Goal: Transaction & Acquisition: Obtain resource

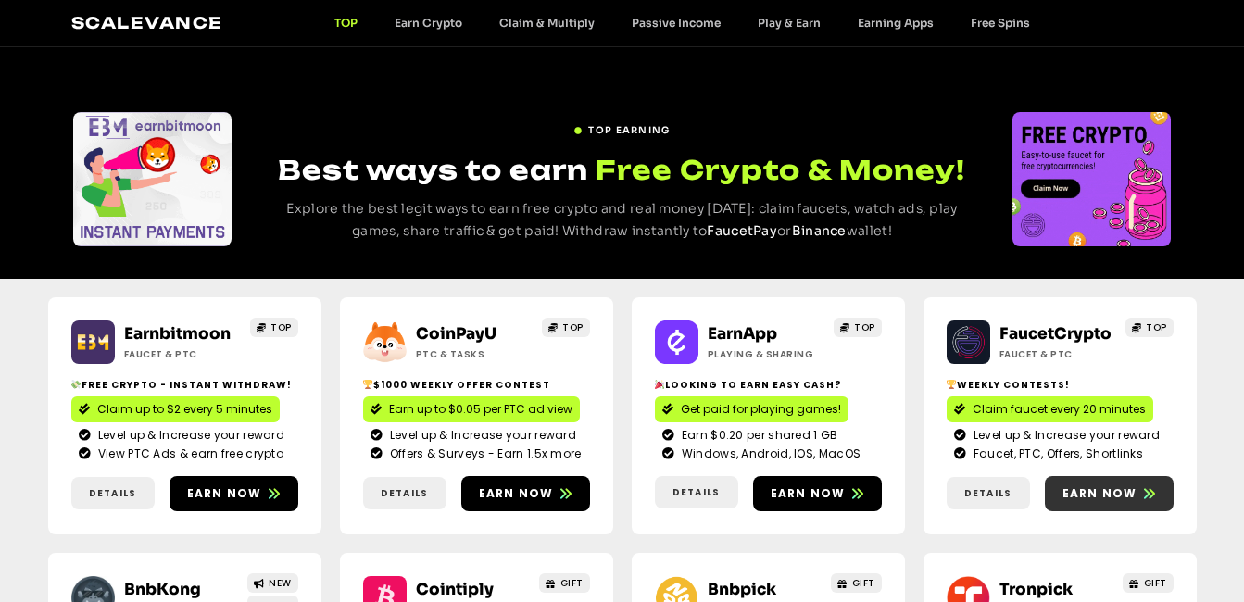
click at [1099, 491] on span "Earn now" at bounding box center [1099, 493] width 75 height 17
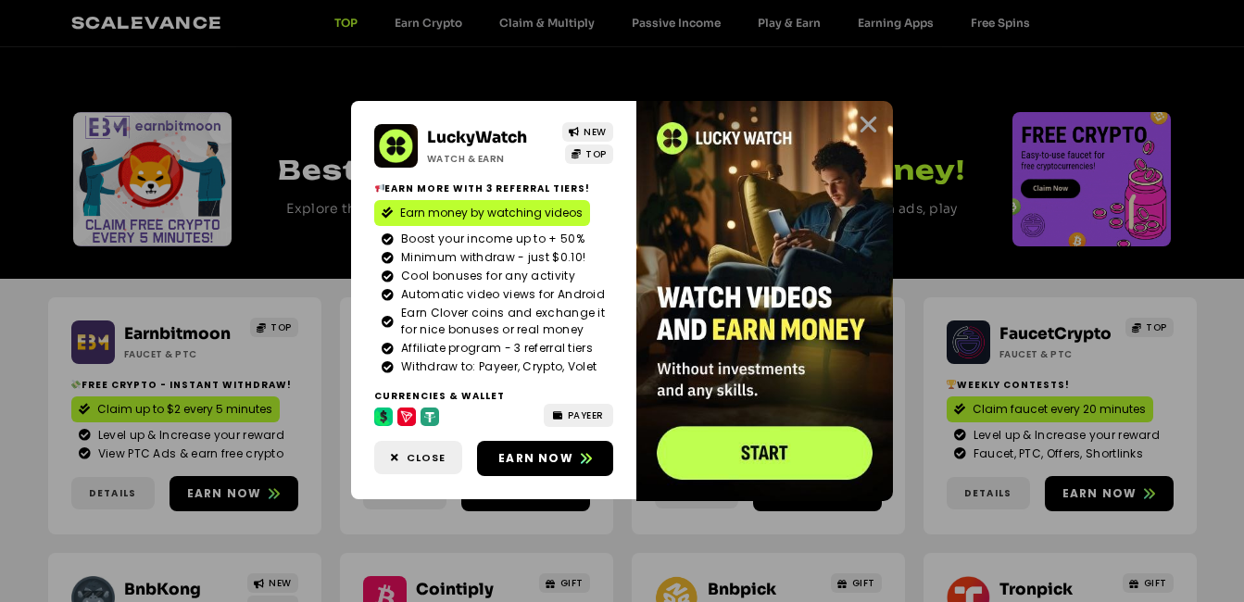
click at [866, 122] on icon "Close" at bounding box center [868, 124] width 23 height 23
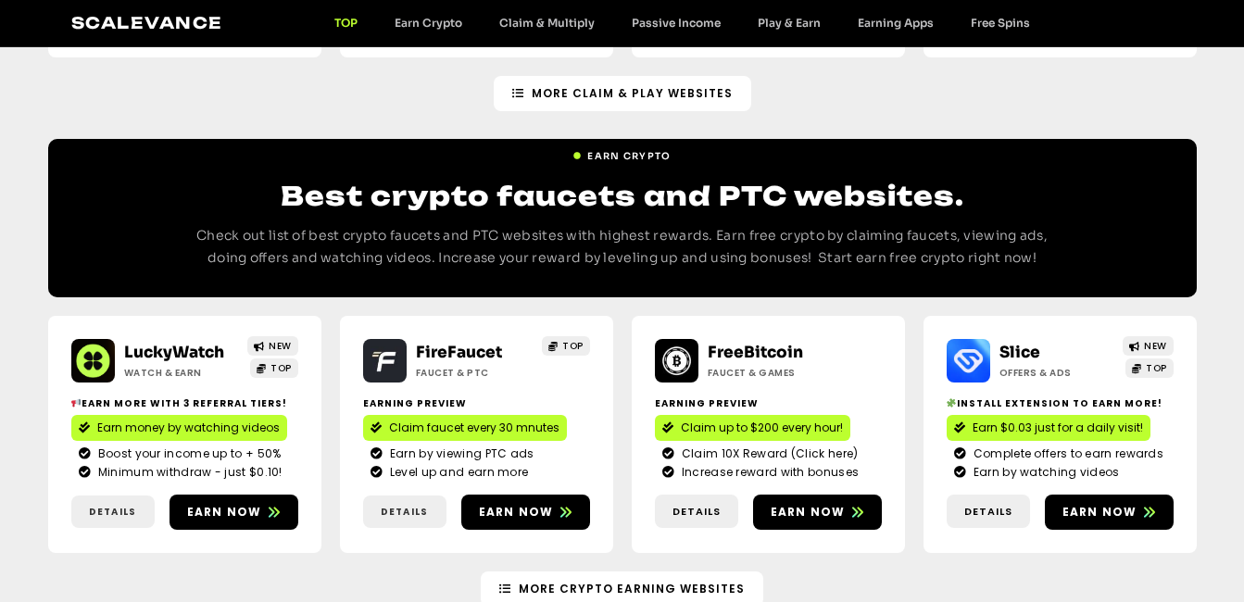
scroll to position [1519, 0]
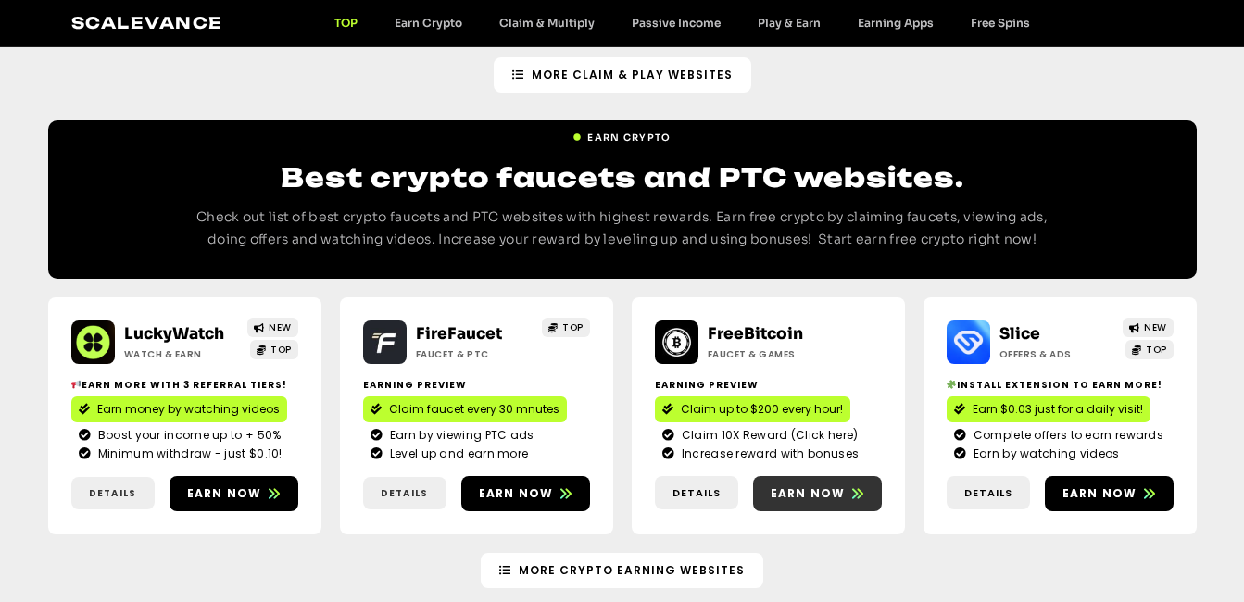
click at [786, 485] on span "Earn now" at bounding box center [807, 493] width 75 height 17
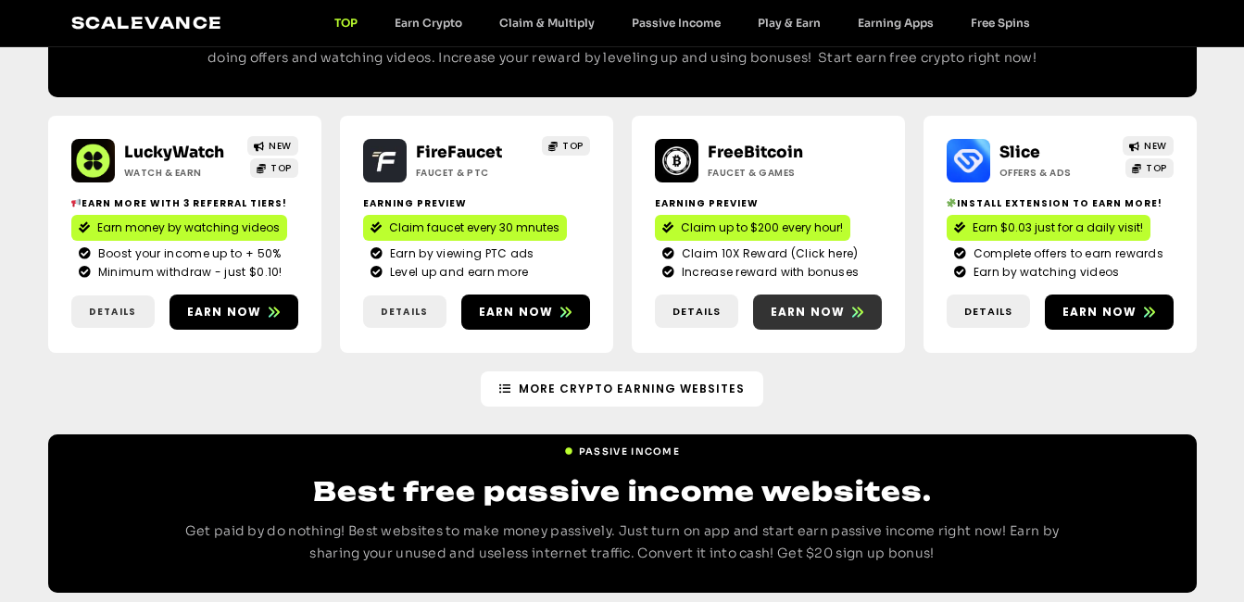
scroll to position [1676, 0]
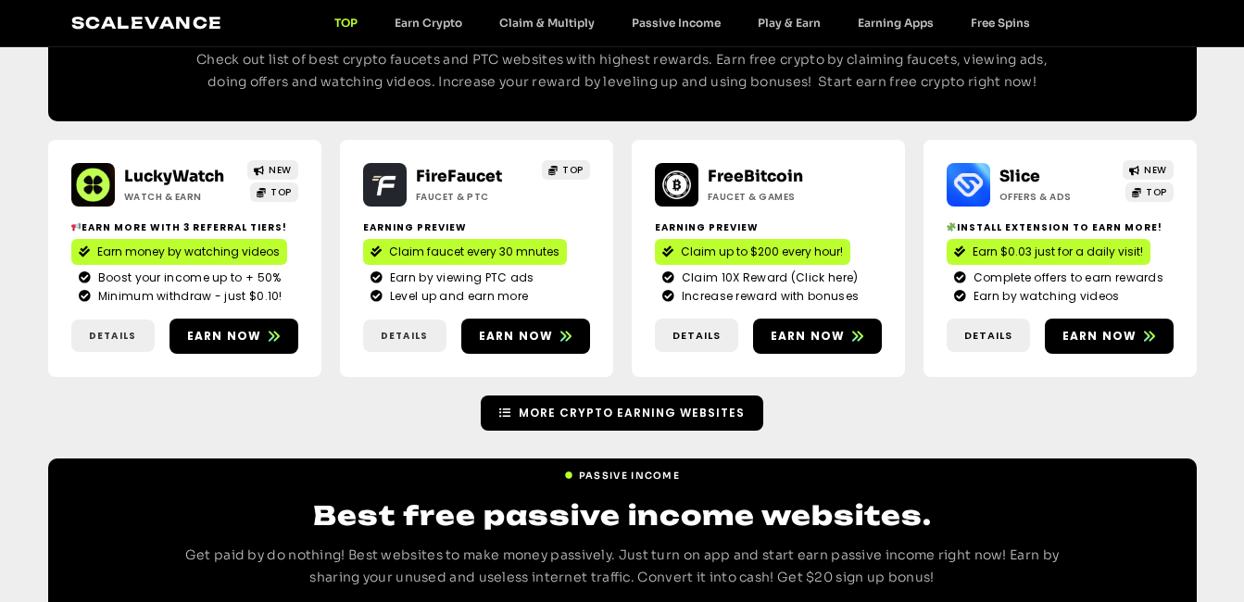
click at [700, 405] on span "More Crypto earning Websites" at bounding box center [632, 413] width 226 height 17
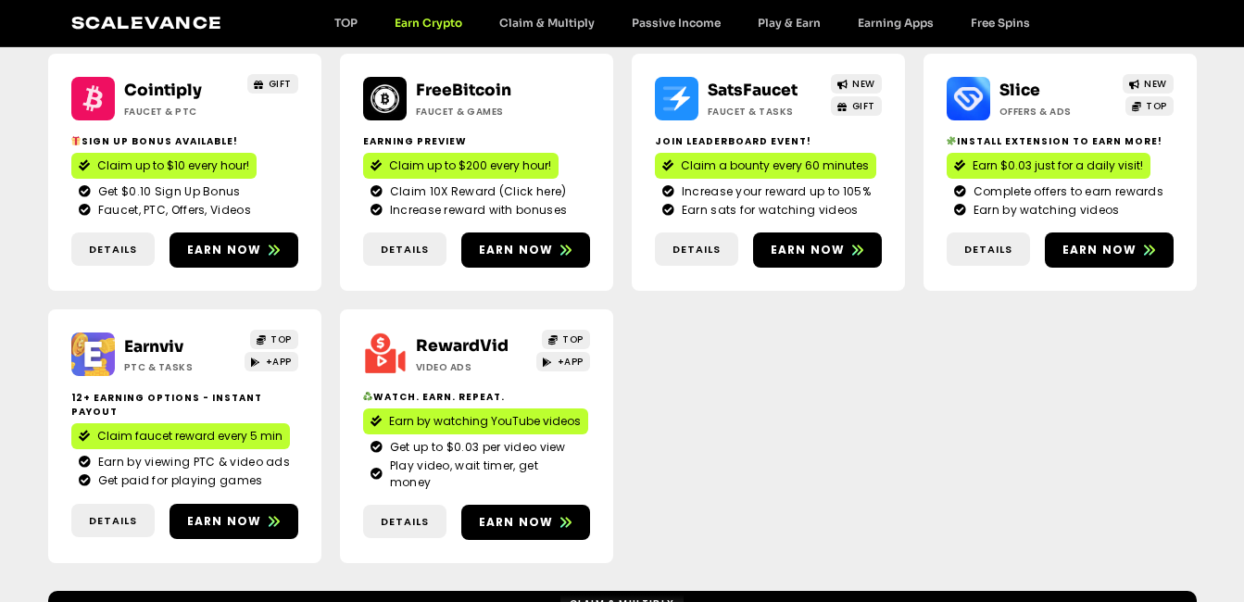
scroll to position [516, 0]
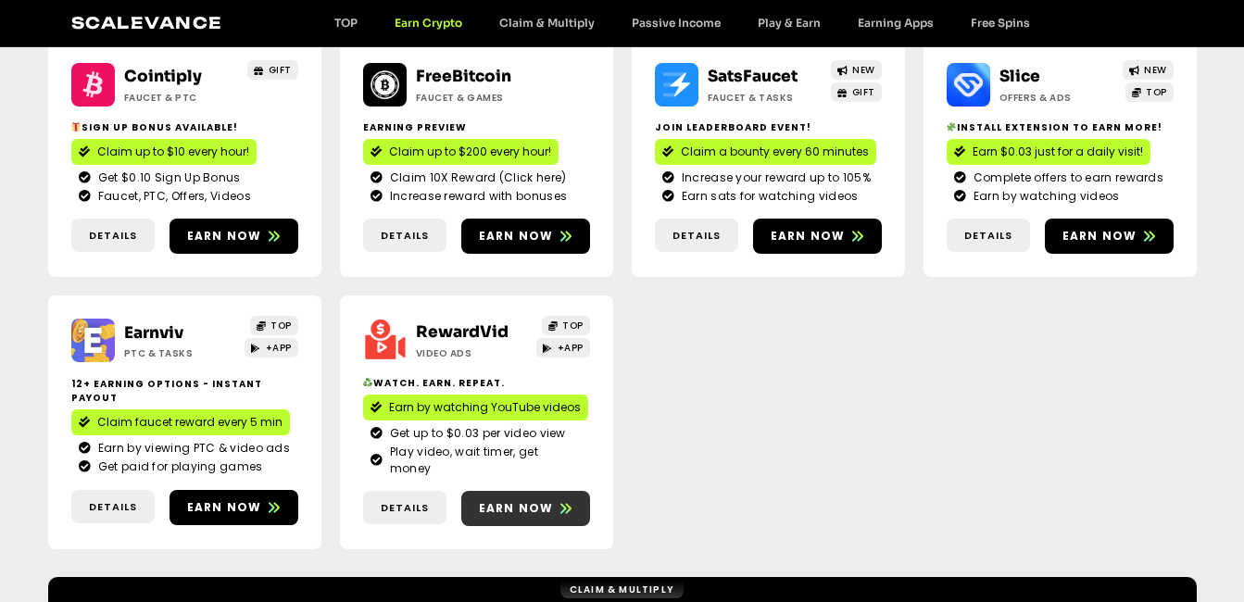
click at [527, 500] on span "Earn now" at bounding box center [516, 508] width 75 height 17
